Goal: Task Accomplishment & Management: Manage account settings

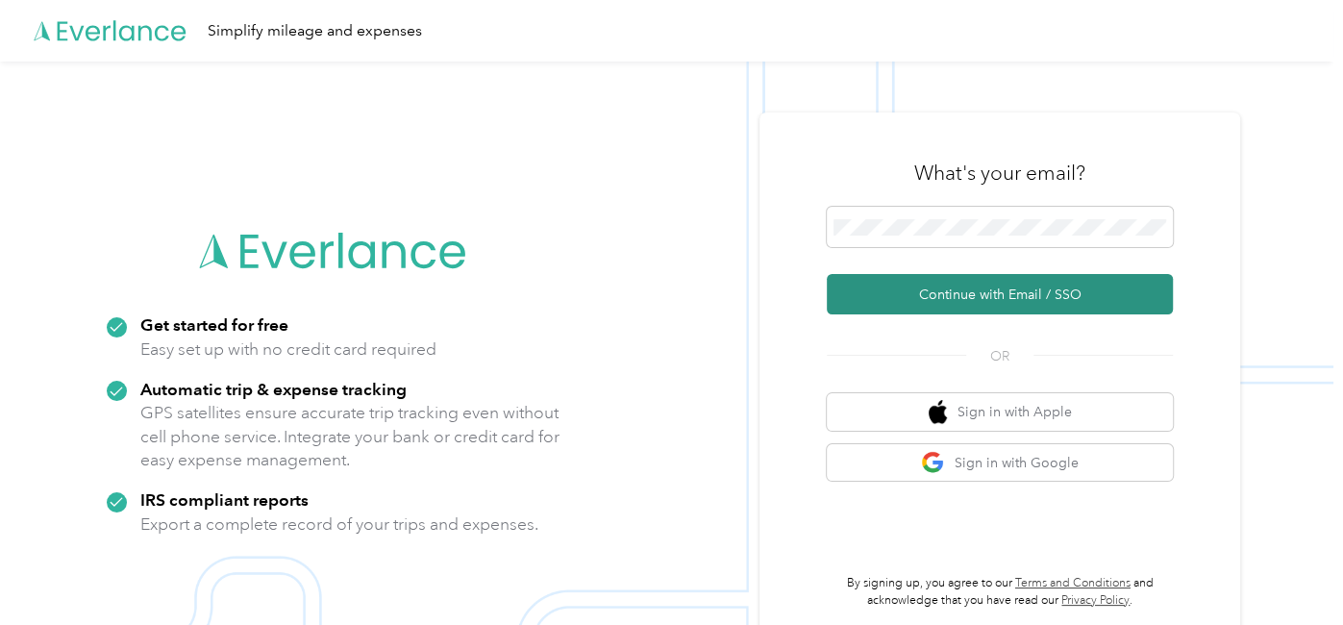
click at [1016, 292] on button "Continue with Email / SSO" at bounding box center [1000, 294] width 346 height 40
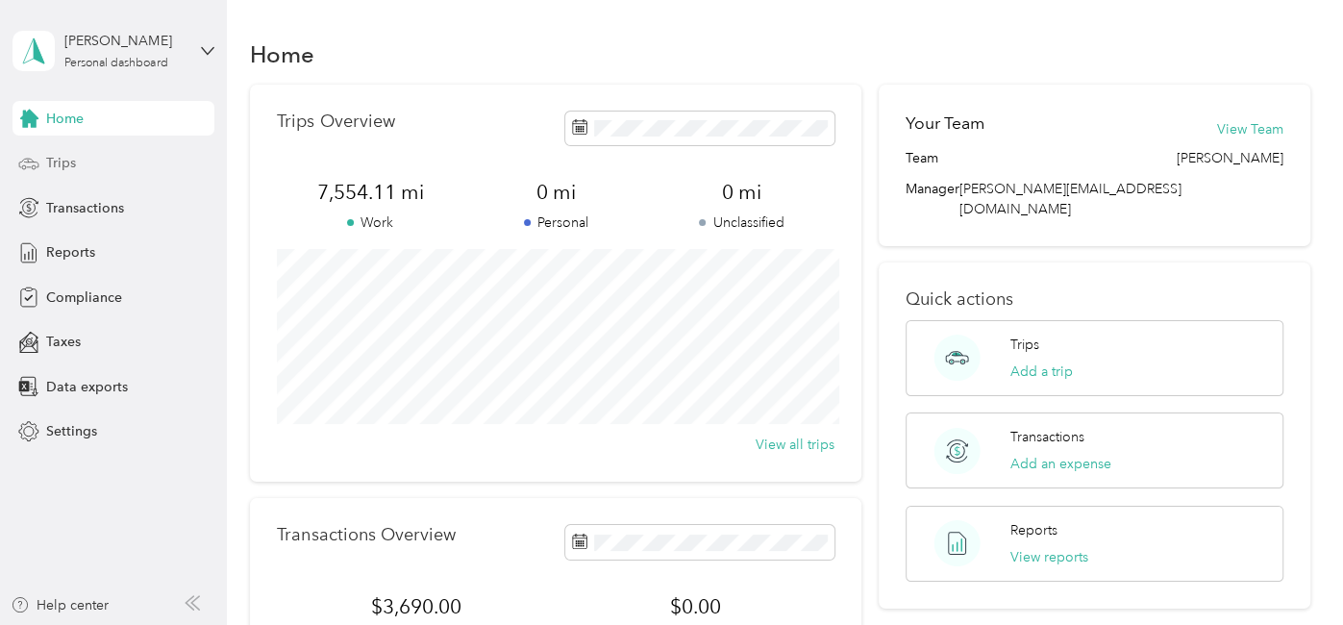
click at [68, 164] on span "Trips" at bounding box center [61, 163] width 30 height 20
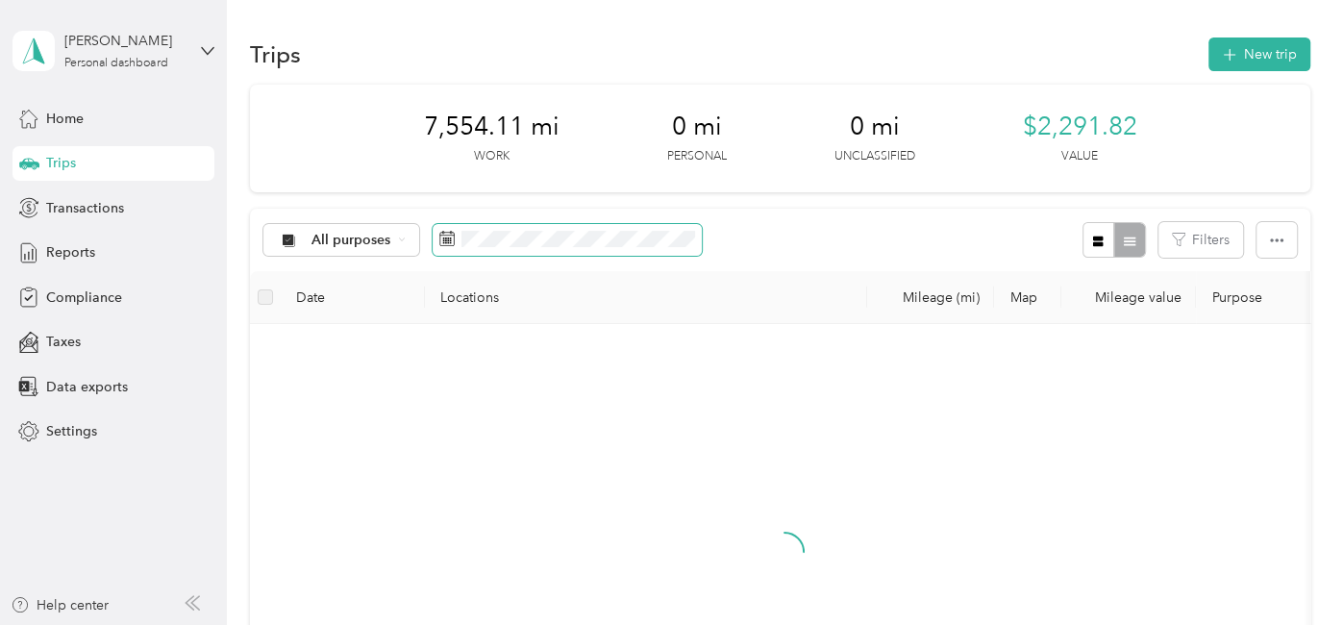
click at [447, 233] on icon at bounding box center [446, 238] width 15 height 15
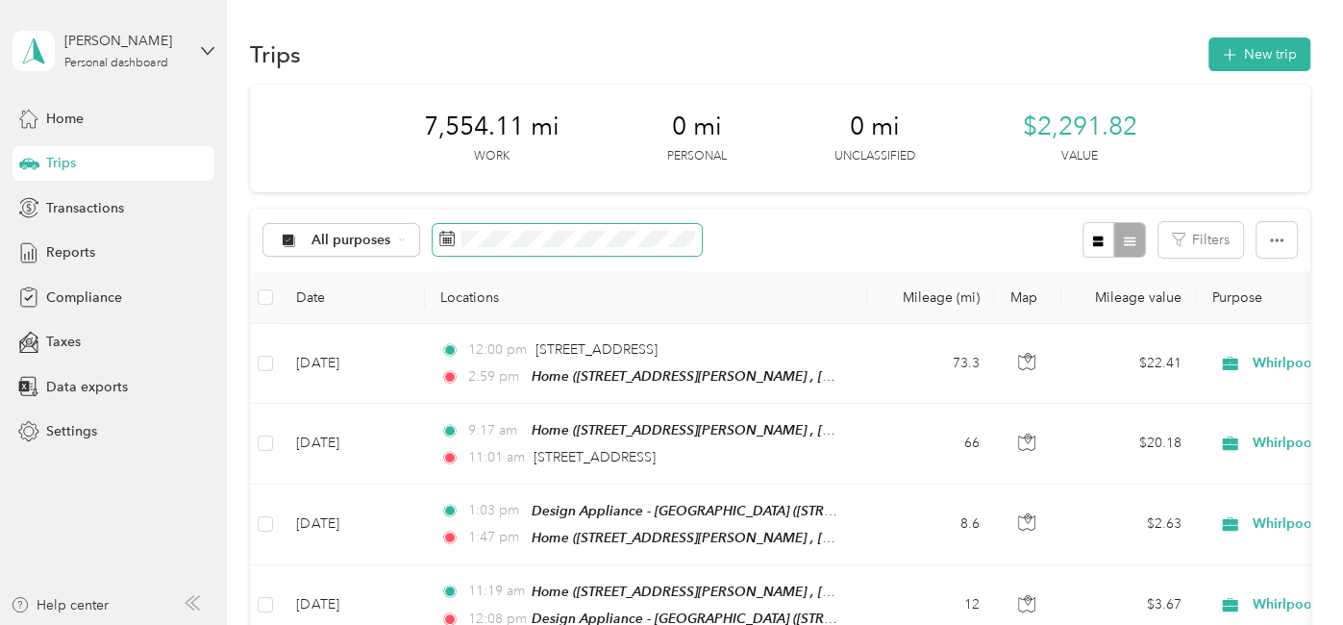
click at [440, 237] on icon at bounding box center [447, 238] width 14 height 13
click at [447, 242] on rect at bounding box center [448, 242] width 2 height 2
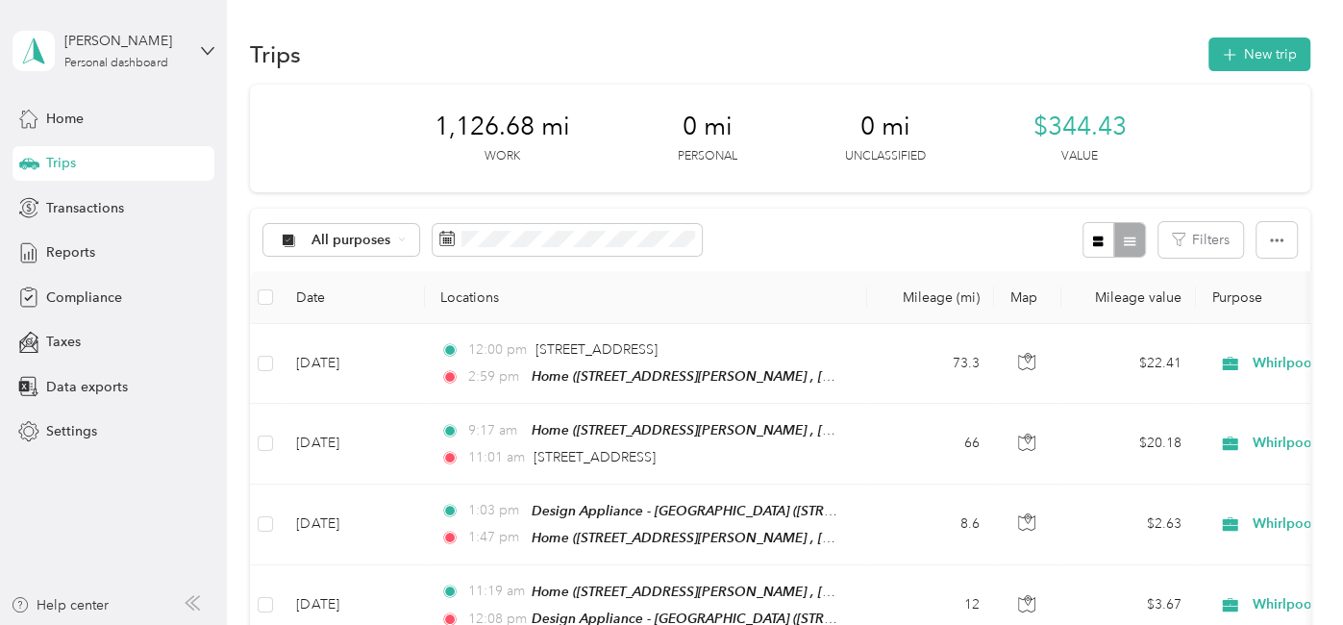
click at [868, 246] on div "All purposes Filters" at bounding box center [780, 240] width 1060 height 62
click at [65, 254] on span "Reports" at bounding box center [70, 252] width 49 height 20
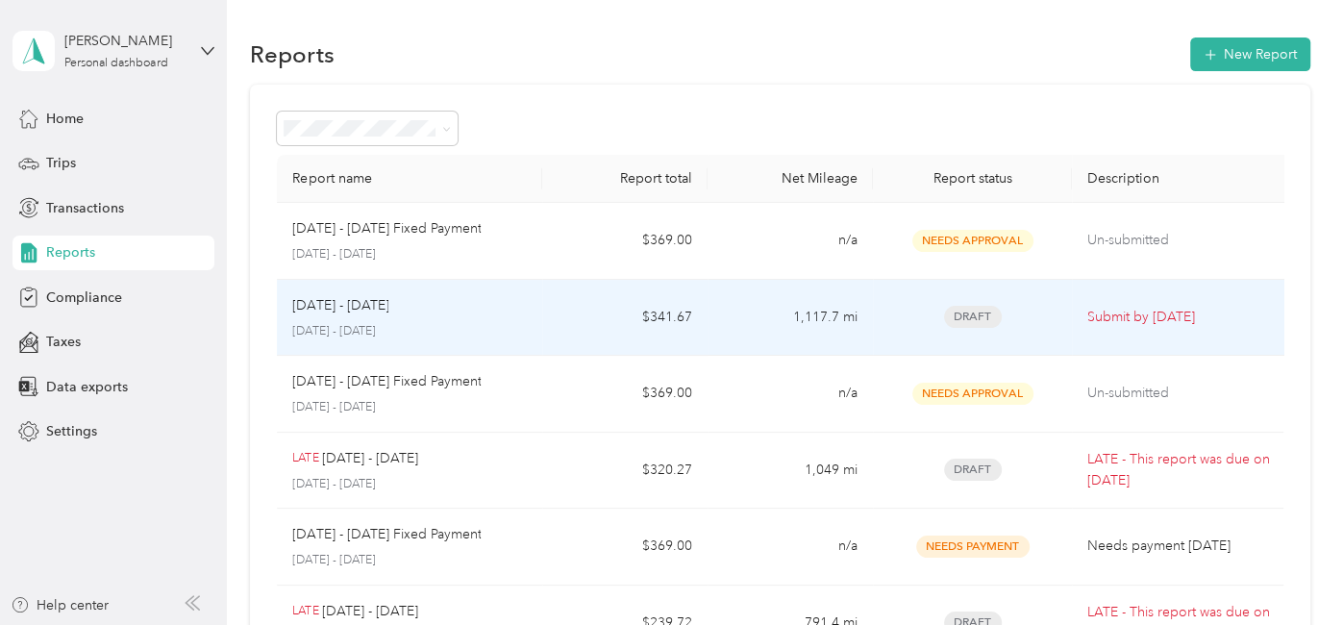
click at [493, 323] on p "[DATE] - [DATE]" at bounding box center [409, 331] width 234 height 17
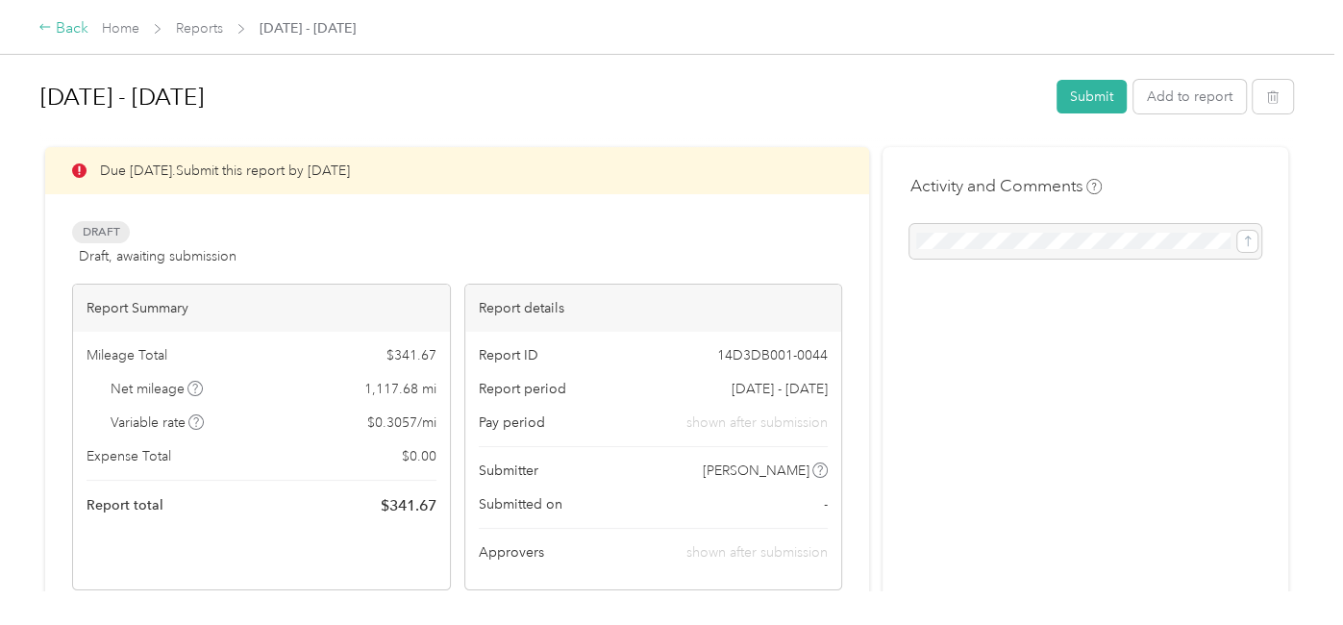
click at [59, 26] on div "Back" at bounding box center [63, 28] width 50 height 23
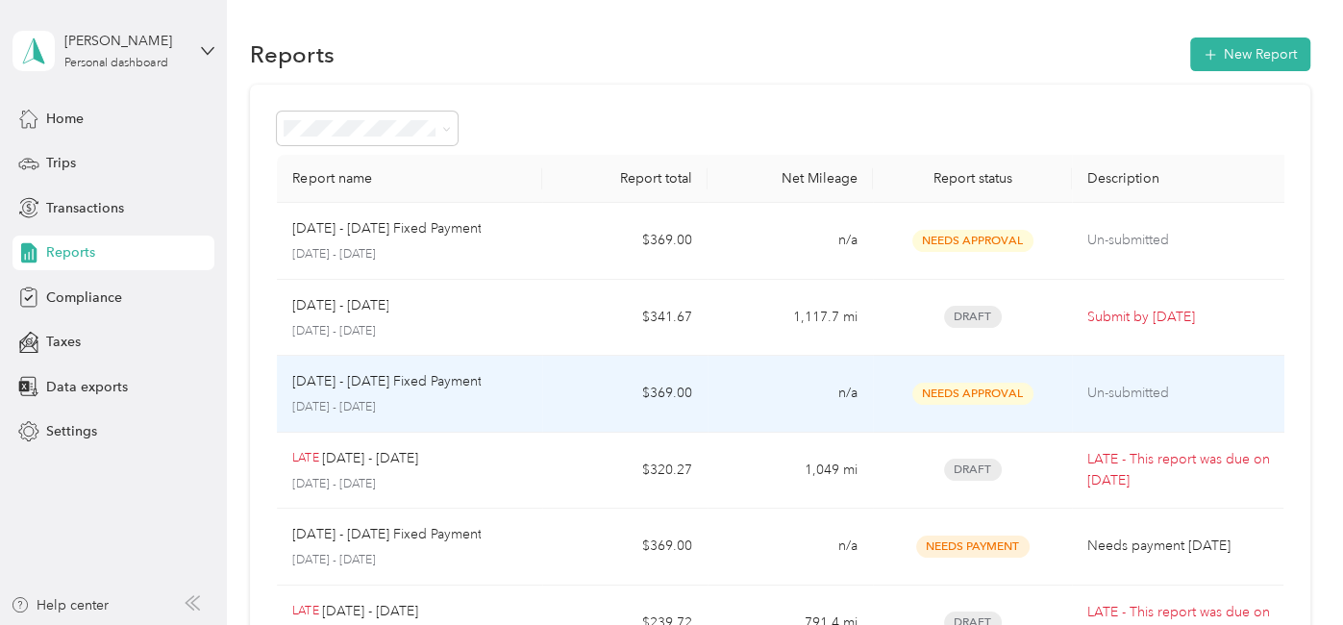
click at [478, 402] on p "[DATE] - [DATE]" at bounding box center [409, 407] width 234 height 17
